Goal: Check status: Check status

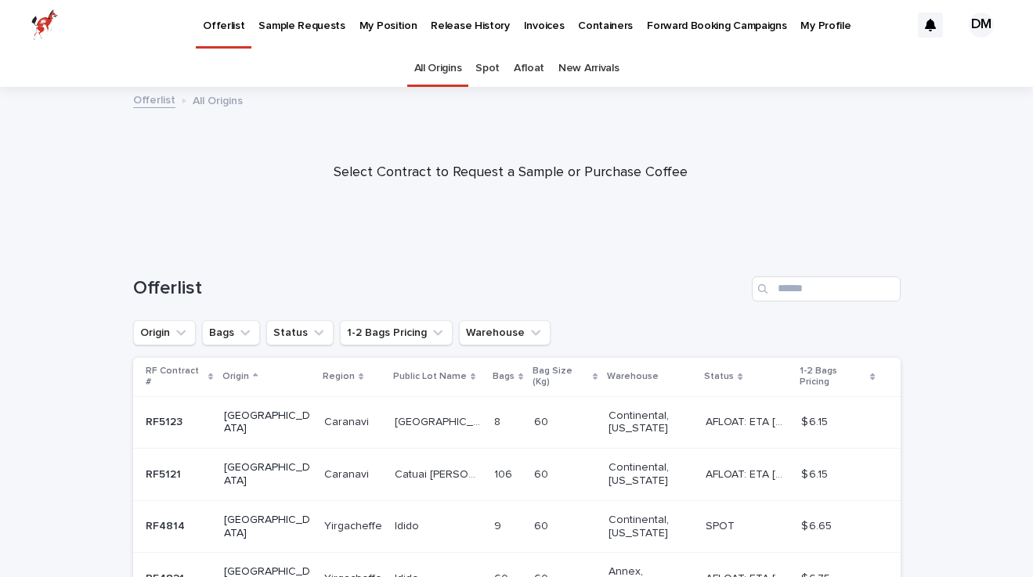
click at [380, 23] on p "My Position" at bounding box center [388, 16] width 58 height 33
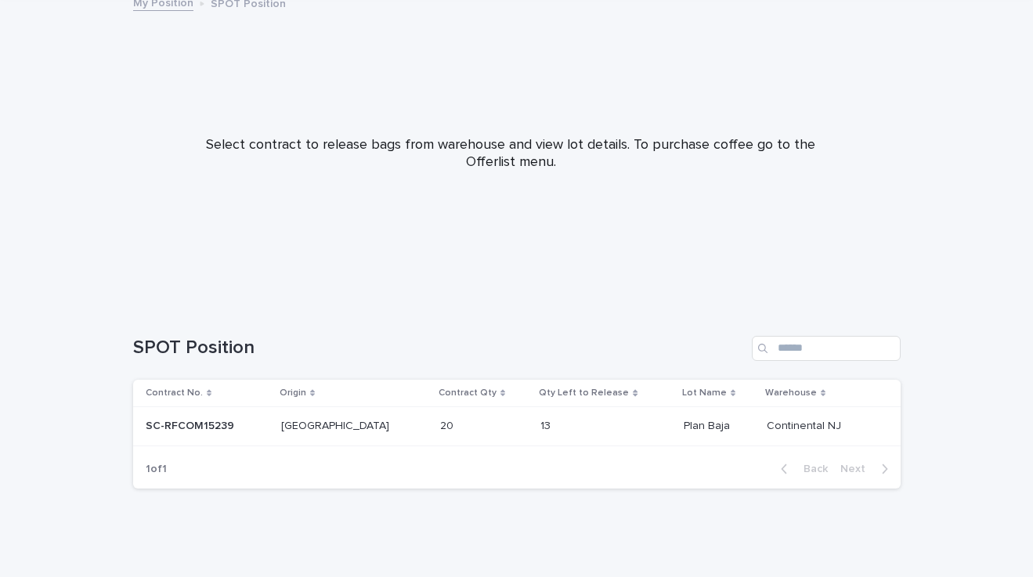
scroll to position [99, 0]
click at [262, 418] on p at bounding box center [207, 423] width 123 height 13
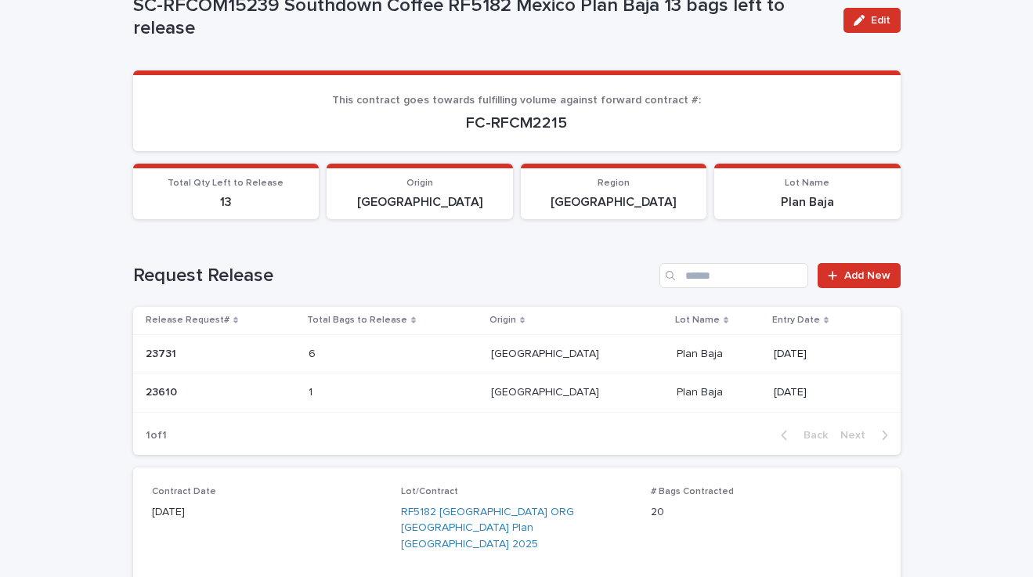
scroll to position [261, 0]
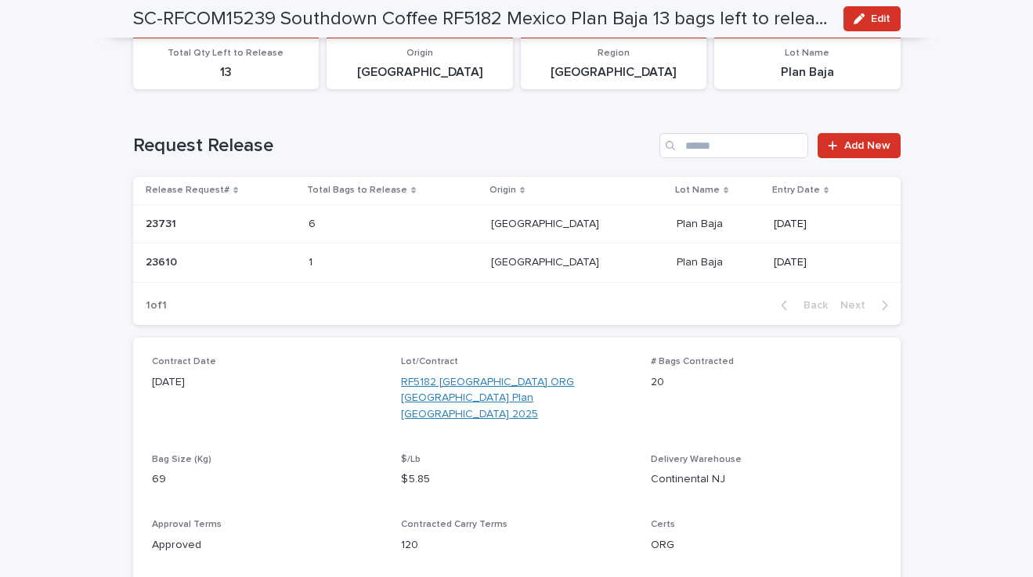
click at [478, 394] on link "RF5182 [GEOGRAPHIC_DATA] ORG [GEOGRAPHIC_DATA] Plan [GEOGRAPHIC_DATA] 2025" at bounding box center [516, 398] width 231 height 49
